Goal: Transaction & Acquisition: Purchase product/service

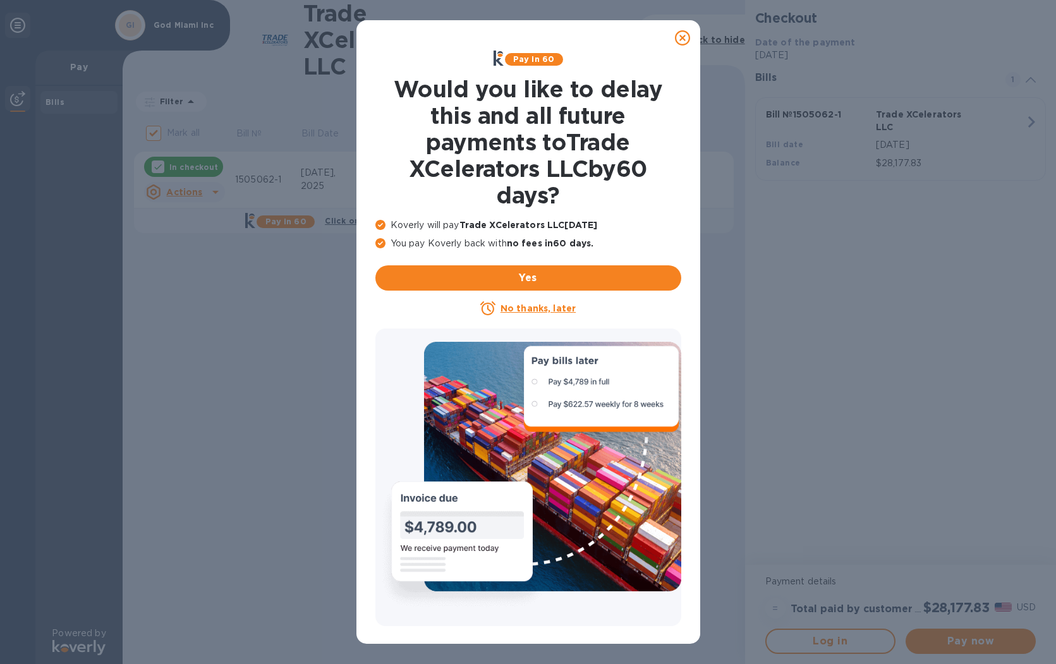
click at [554, 307] on u "No thanks, later" at bounding box center [538, 308] width 75 height 10
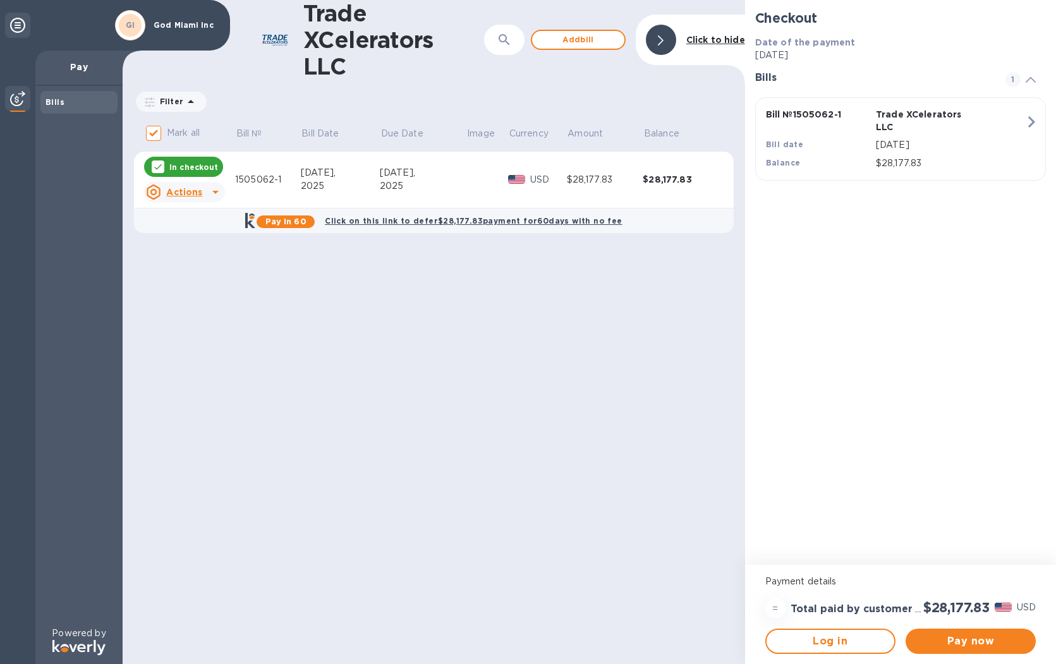
click at [449, 345] on div "Trade XCelerators LLC ​ Add [PERSON_NAME] to hide Filter Amount Mark all Bill №…" at bounding box center [434, 332] width 623 height 664
click at [85, 64] on p "Pay" at bounding box center [79, 67] width 67 height 13
click at [11, 97] on img at bounding box center [17, 98] width 15 height 15
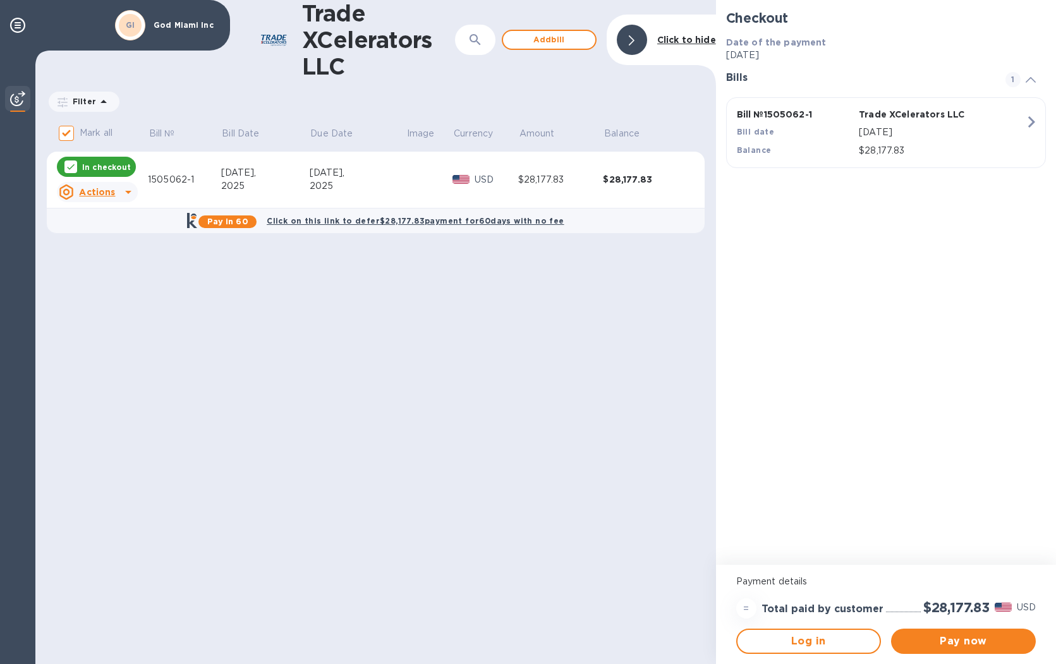
click at [11, 97] on img at bounding box center [17, 98] width 15 height 15
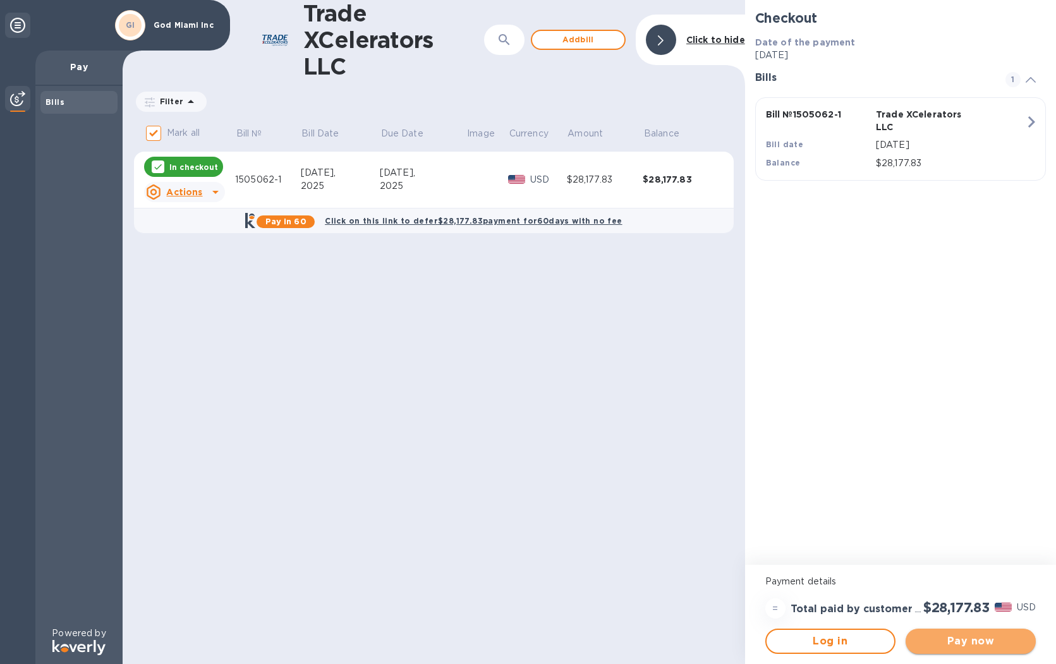
click at [968, 641] on span "Pay now" at bounding box center [971, 641] width 110 height 15
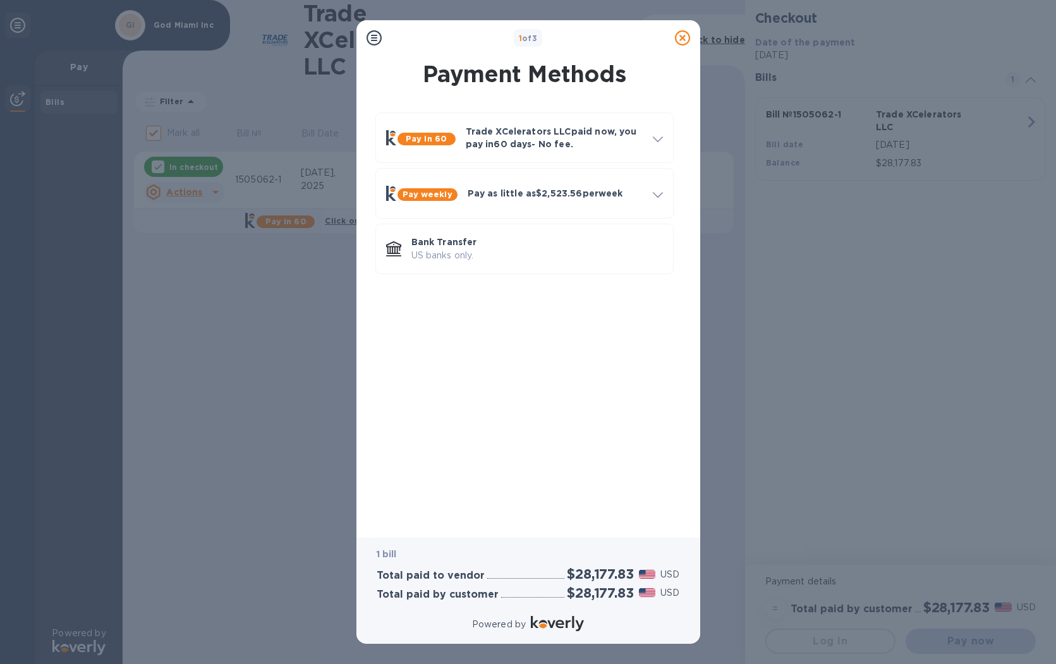
click at [616, 390] on div "Pay in 60 Trade XCelerators LLC paid now, you pay [DATE] - No fee. Apply to pay…" at bounding box center [525, 313] width 324 height 423
click at [532, 39] on b "1 of 3" at bounding box center [528, 38] width 19 height 9
click at [564, 40] on div "1 of 3" at bounding box center [528, 38] width 283 height 18
click at [370, 37] on icon at bounding box center [374, 37] width 15 height 15
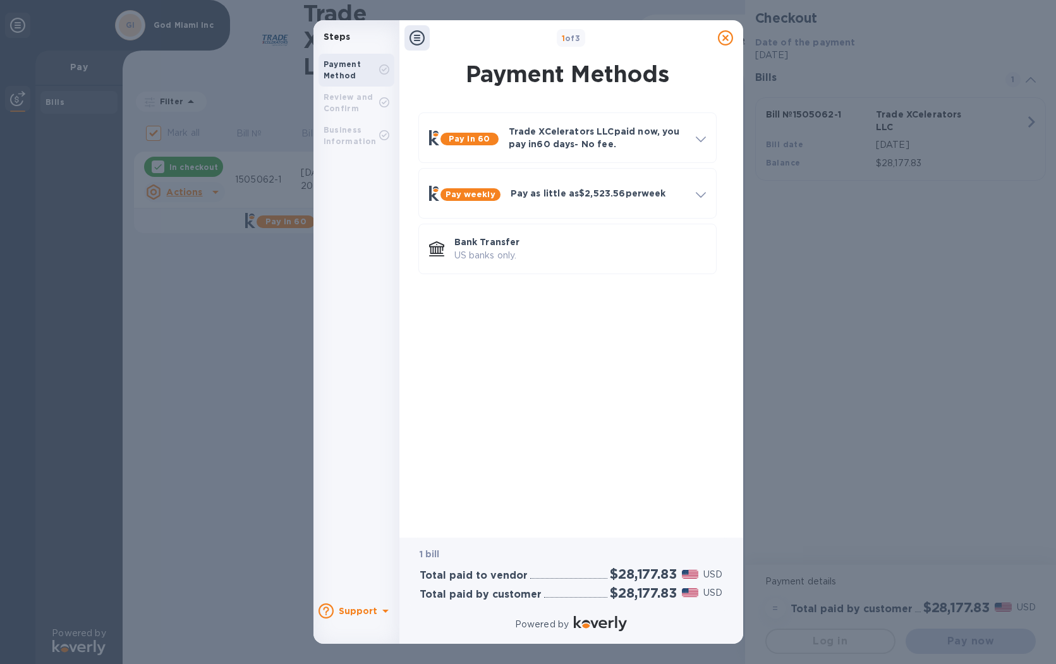
click at [365, 71] on div "Payment Method" at bounding box center [352, 70] width 56 height 23
click at [415, 42] on icon at bounding box center [417, 37] width 15 height 15
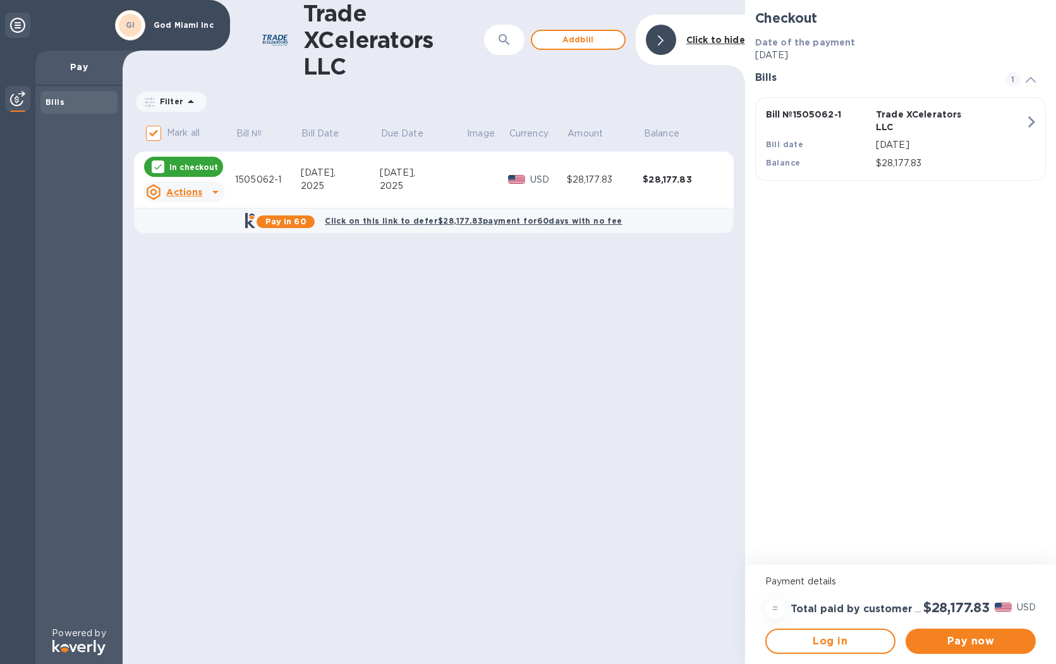
click at [534, 340] on div "Trade XCelerators LLC ​ Add [PERSON_NAME] to hide Filter Amount Mark all Bill №…" at bounding box center [434, 332] width 623 height 664
click at [410, 324] on div "Trade XCelerators LLC ​ Add [PERSON_NAME] to hide Filter Amount Mark all Bill №…" at bounding box center [434, 332] width 623 height 664
click at [210, 196] on icon at bounding box center [215, 192] width 15 height 15
click at [282, 321] on div at bounding box center [528, 332] width 1056 height 664
click at [597, 365] on div "Trade XCelerators LLC ​ Add [PERSON_NAME] to hide Filter Amount Mark all Bill №…" at bounding box center [434, 332] width 623 height 664
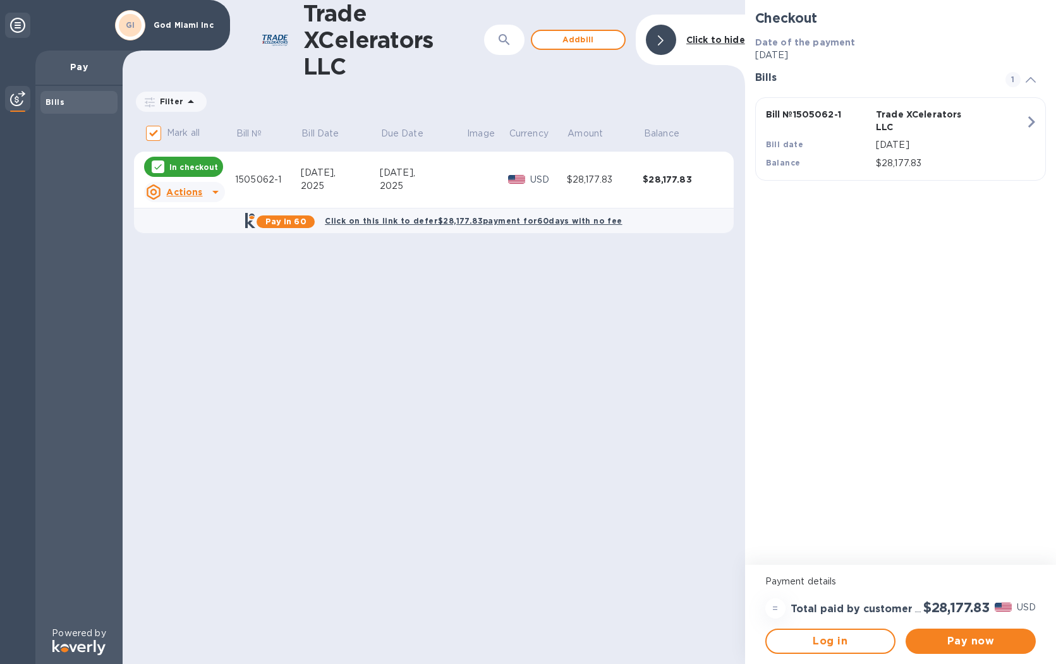
click at [776, 612] on div "=" at bounding box center [776, 609] width 20 height 20
click at [813, 606] on h3 "Total paid by customer" at bounding box center [852, 610] width 122 height 12
click at [810, 578] on p "Payment details" at bounding box center [901, 581] width 271 height 13
click at [795, 385] on div "Checkout Date of the payment [DATE] Bills 1 Bill № 1505062-1 Trade XCelerators …" at bounding box center [900, 282] width 311 height 565
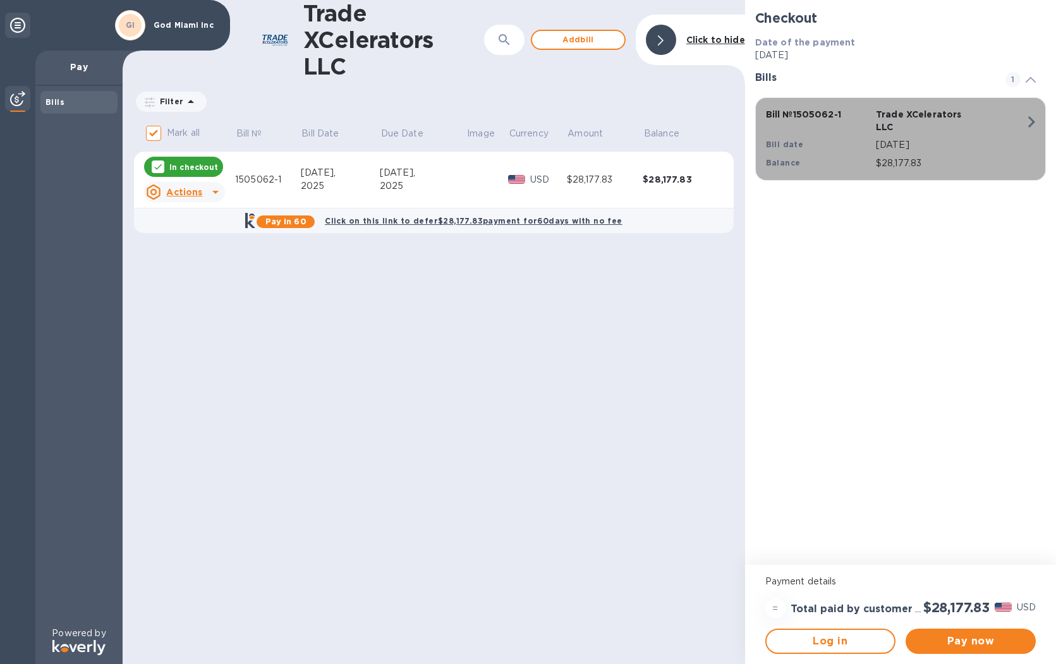
click at [1032, 117] on icon "button" at bounding box center [1031, 122] width 23 height 23
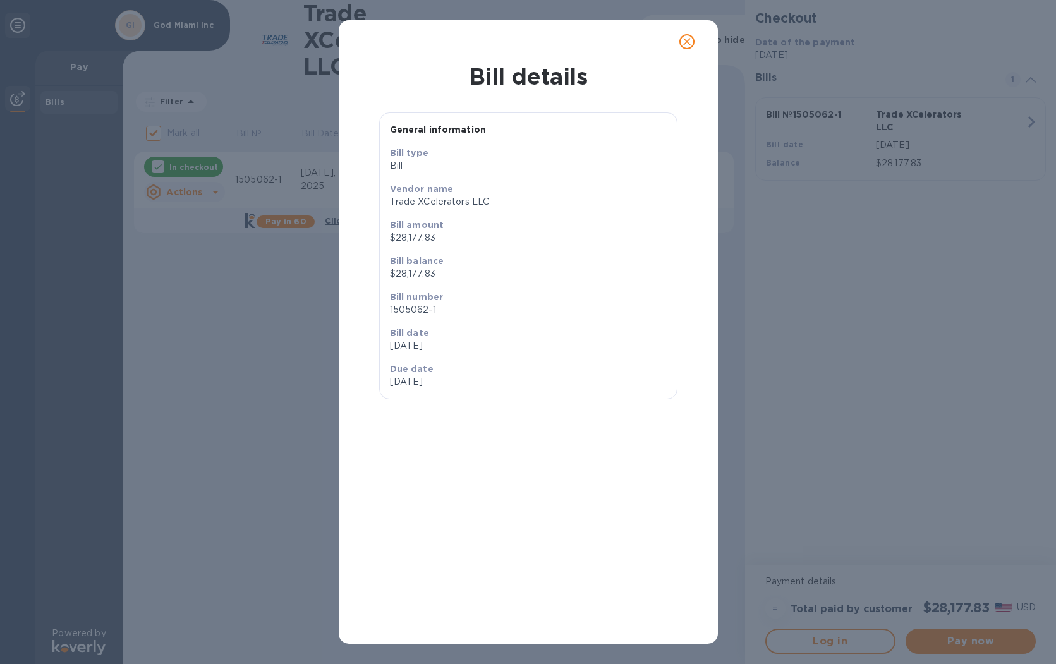
click at [1032, 117] on div "Bill details General information Bill type Bill Vendor name Trade XCelerators L…" at bounding box center [528, 332] width 1056 height 664
click at [689, 44] on icon "close" at bounding box center [687, 42] width 8 height 8
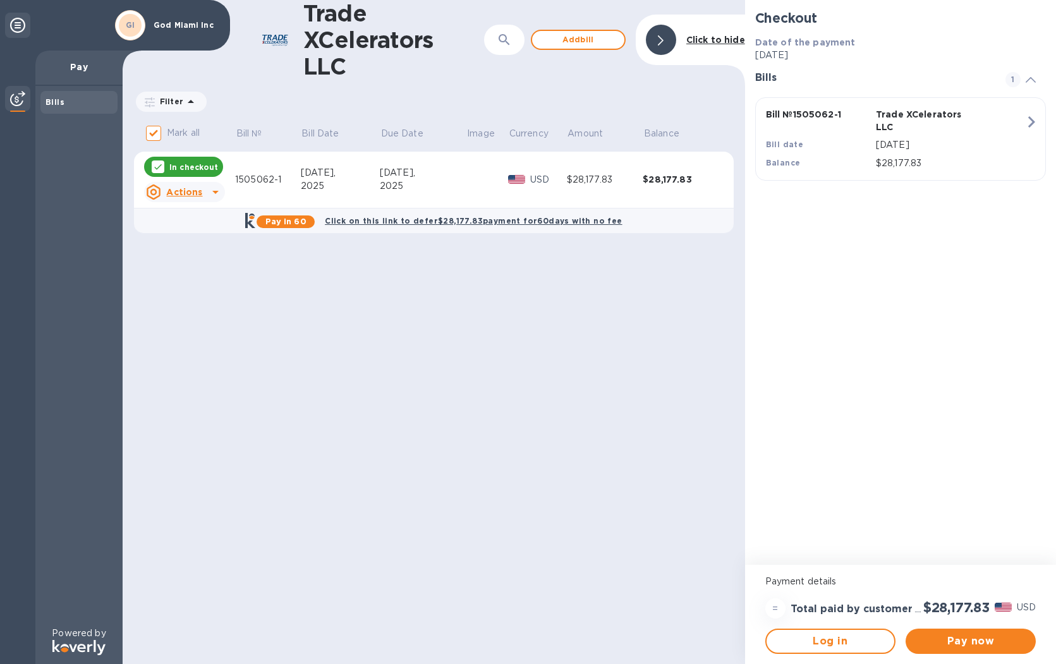
click at [614, 369] on div "Trade XCelerators LLC ​ Add [PERSON_NAME] to hide Filter Amount Mark all Bill №…" at bounding box center [434, 332] width 623 height 664
click at [671, 51] on div at bounding box center [661, 40] width 30 height 30
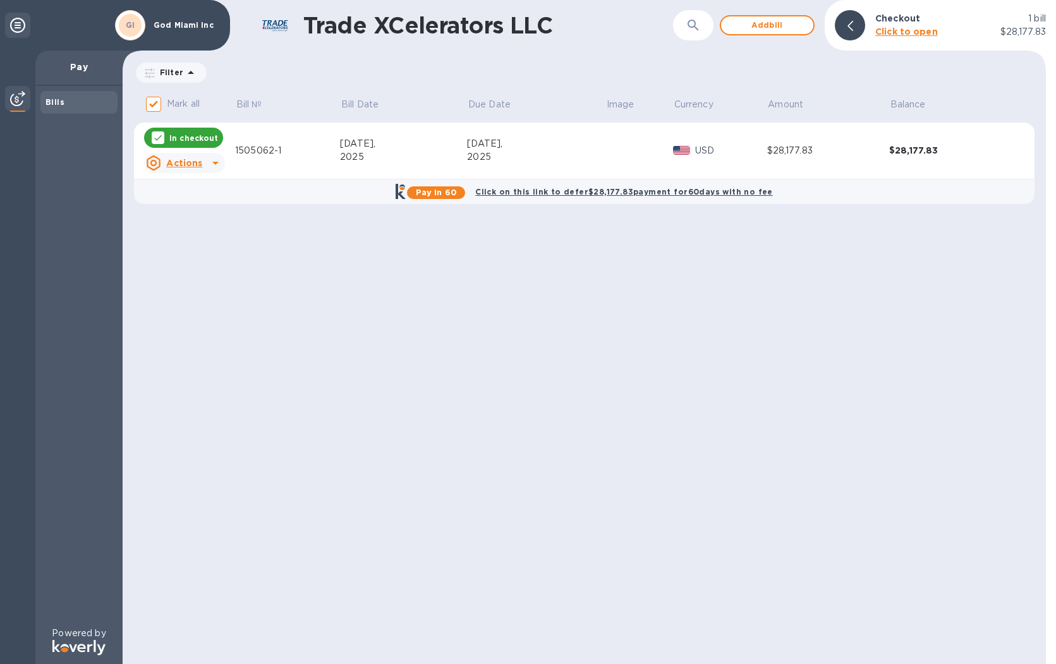
click at [666, 370] on div "Trade XCelerators LLC ​ Add bill Checkout 1 [PERSON_NAME] to open $28,177.83 Fi…" at bounding box center [585, 332] width 924 height 664
click at [910, 34] on b "Click to open" at bounding box center [906, 32] width 63 height 10
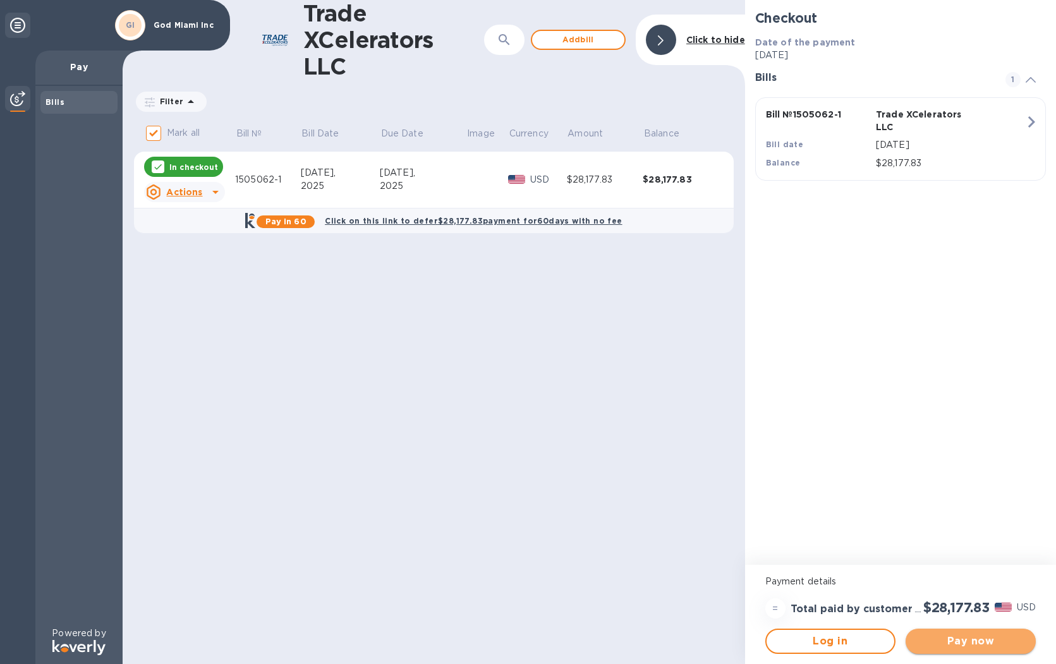
click at [964, 647] on span "Pay now" at bounding box center [971, 641] width 110 height 15
click at [550, 292] on div "Trade XCelerators LLC ​ Add [PERSON_NAME] to hide Filter Amount Mark all Bill №…" at bounding box center [434, 332] width 623 height 664
click at [447, 328] on div "Trade XCelerators LLC ​ Add [PERSON_NAME] to hide Filter Amount Mark all Bill №…" at bounding box center [434, 332] width 623 height 664
